Goal: Information Seeking & Learning: Learn about a topic

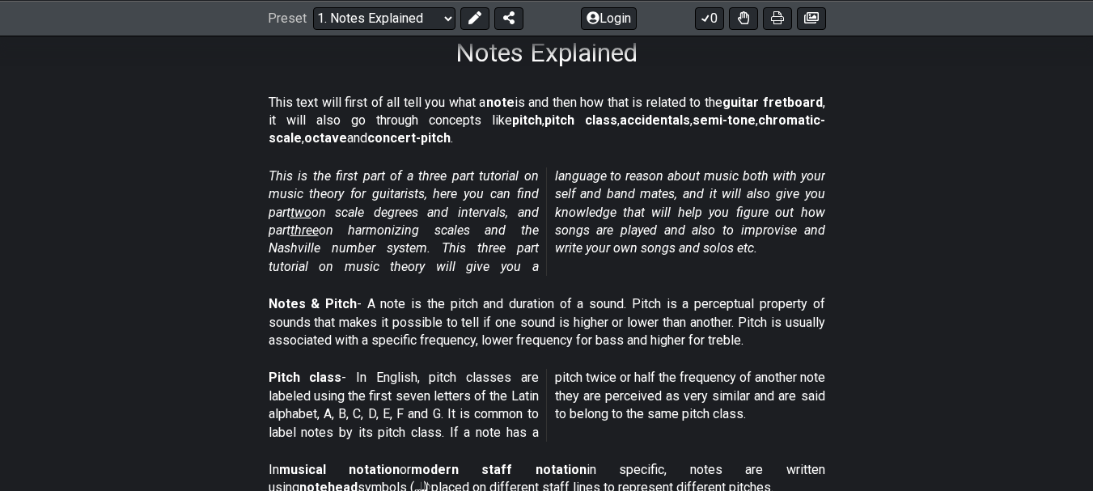
scroll to position [243, 0]
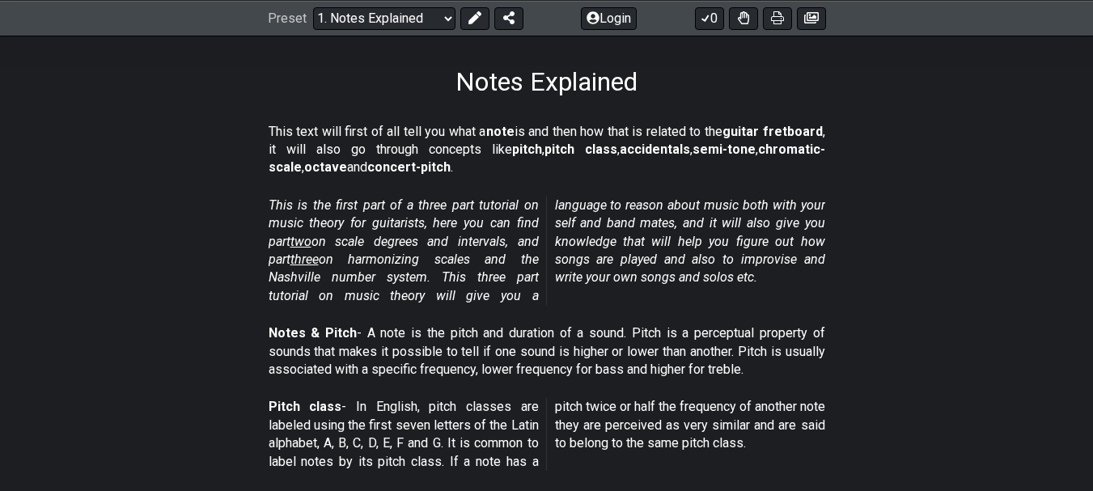
drag, startPoint x: 445, startPoint y: 229, endPoint x: 349, endPoint y: 295, distance: 116.5
click at [347, 291] on em "This is the first part of a three part tutorial on music theory for guitarists,…" at bounding box center [547, 250] width 557 height 106
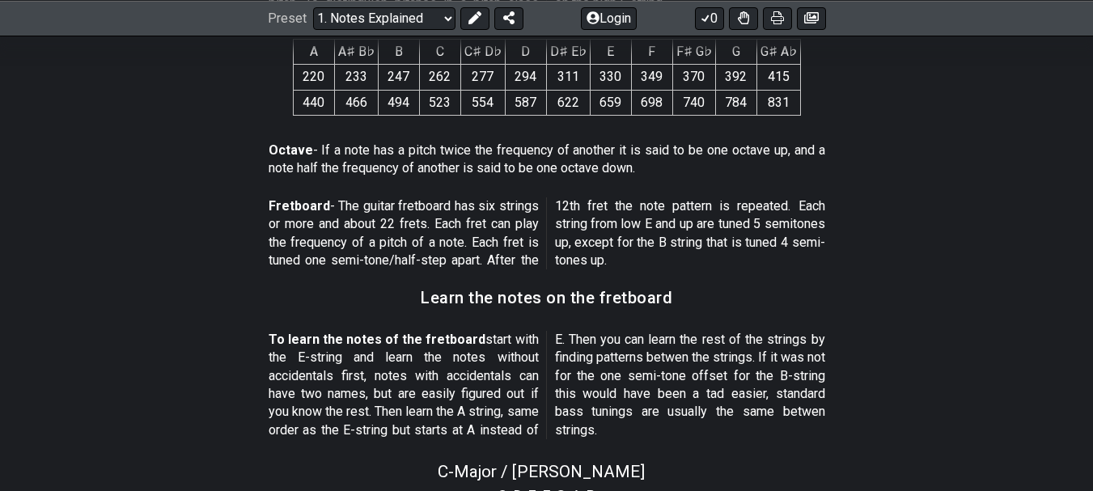
scroll to position [1214, 0]
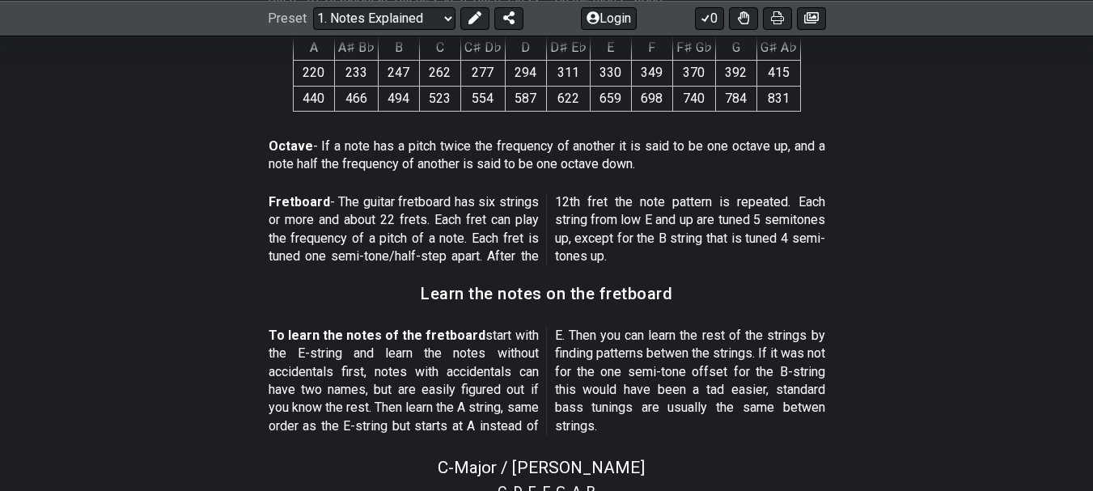
drag, startPoint x: 270, startPoint y: 200, endPoint x: 691, endPoint y: 253, distance: 424.2
click at [691, 253] on p "Fretboard - The guitar fretboard has six strings or more and about 22 frets. Ea…" at bounding box center [547, 229] width 557 height 73
drag, startPoint x: 689, startPoint y: 257, endPoint x: 582, endPoint y: 238, distance: 109.2
click at [582, 238] on p "Fretboard - The guitar fretboard has six strings or more and about 22 frets. Ea…" at bounding box center [547, 229] width 557 height 73
click at [587, 235] on p "Fretboard - The guitar fretboard has six strings or more and about 22 frets. Ea…" at bounding box center [547, 229] width 557 height 73
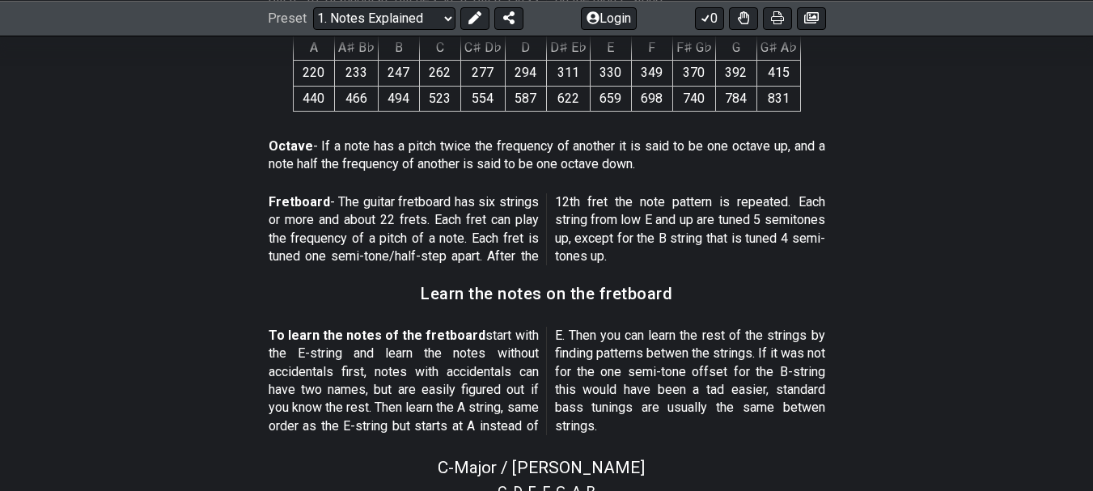
click at [587, 235] on p "Fretboard - The guitar fretboard has six strings or more and about 22 frets. Ea…" at bounding box center [547, 229] width 557 height 73
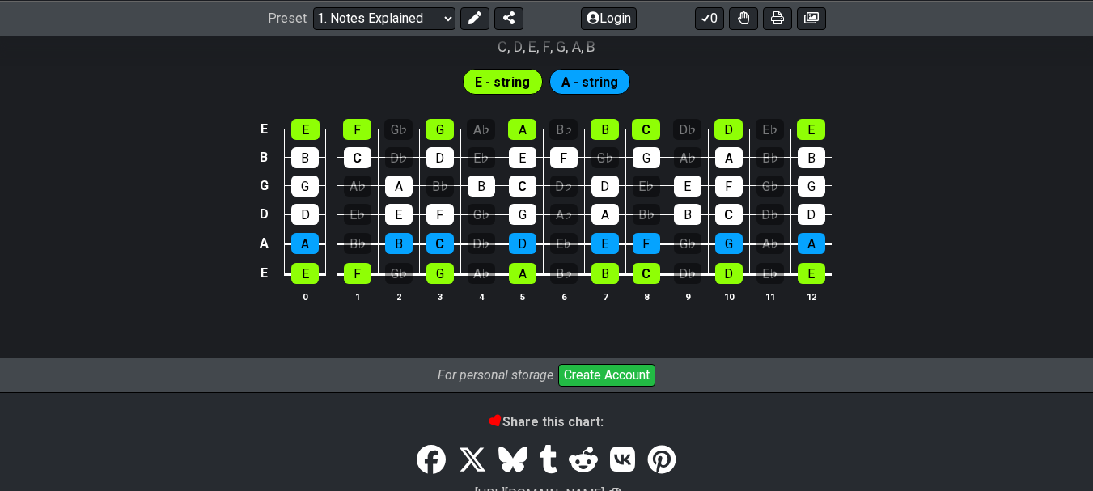
scroll to position [1600, 0]
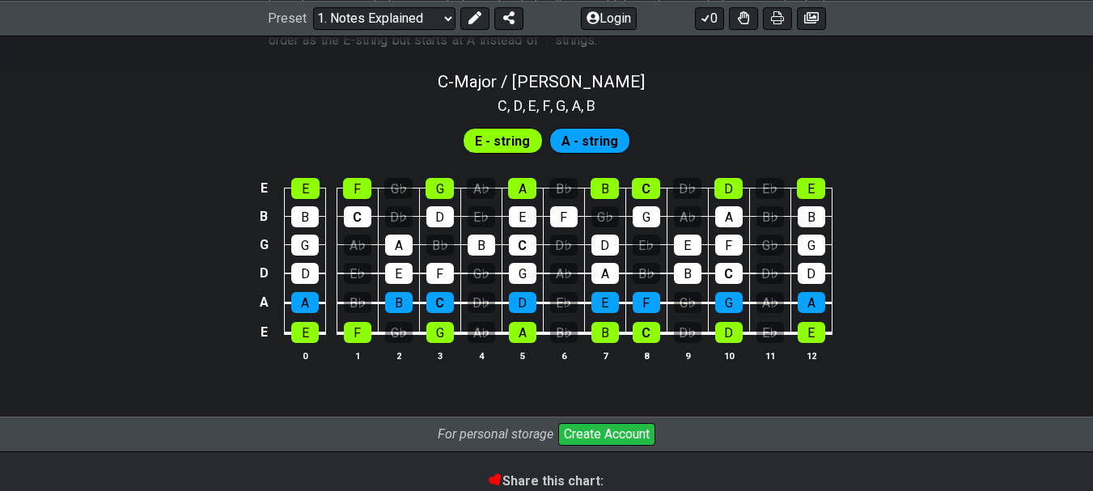
drag, startPoint x: 327, startPoint y: 252, endPoint x: 338, endPoint y: 254, distance: 11.4
click at [338, 254] on tr "D D E♭ E F G♭ G A♭ A B♭ B C D♭ D" at bounding box center [543, 258] width 578 height 29
click at [503, 140] on span "E - string" at bounding box center [502, 140] width 55 height 23
click at [579, 129] on span "A - string" at bounding box center [590, 140] width 57 height 23
